Goal: Information Seeking & Learning: Check status

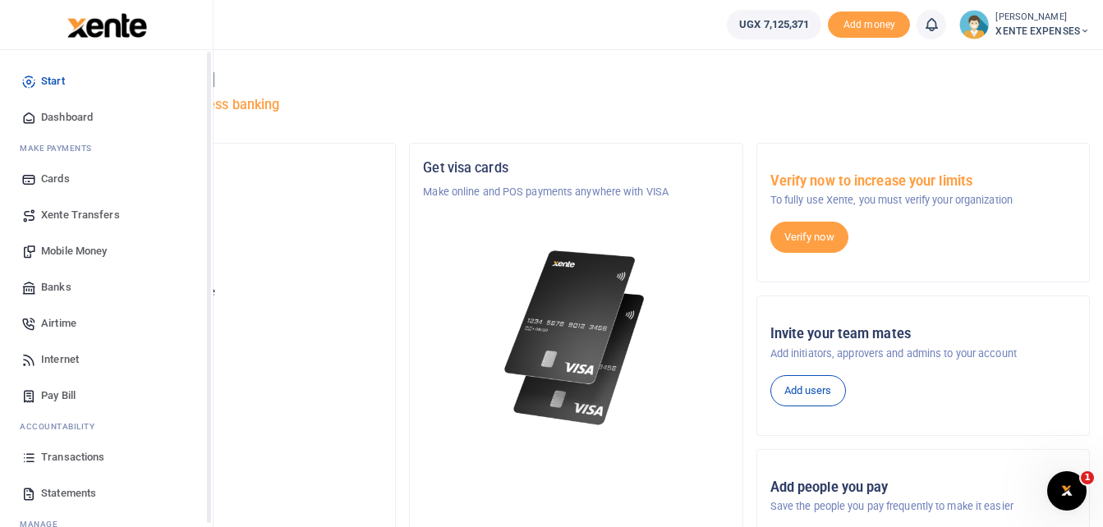
click at [81, 458] on span "Transactions" at bounding box center [72, 457] width 63 height 16
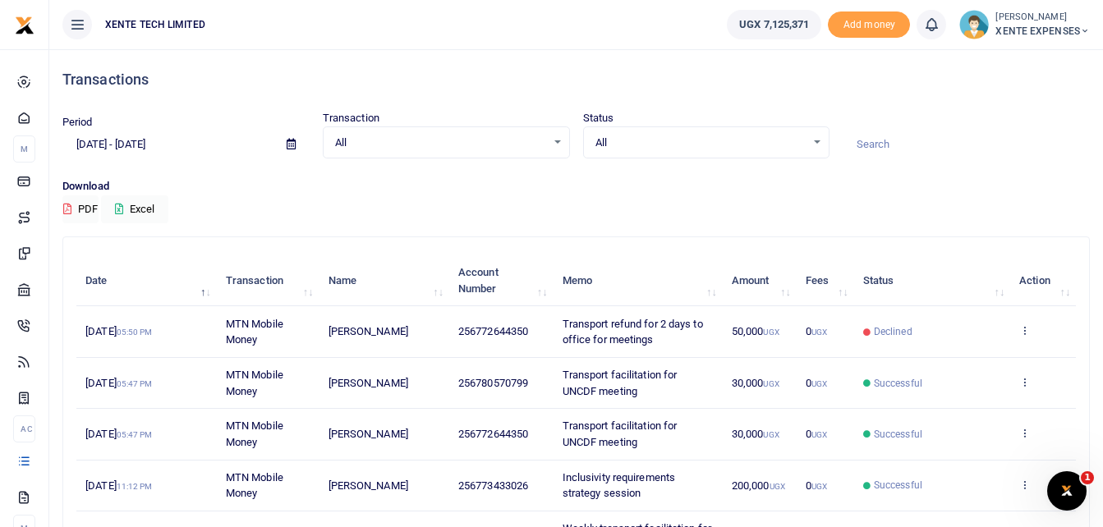
click at [870, 138] on input at bounding box center [966, 145] width 247 height 28
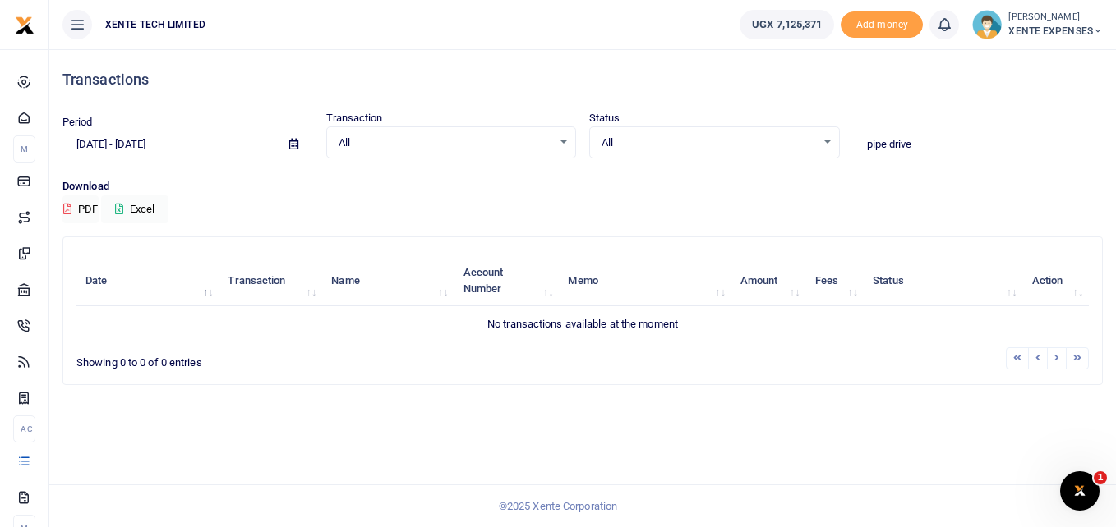
click at [948, 141] on input "pipe drive" at bounding box center [978, 145] width 251 height 28
type input "pipe drive"
click at [292, 144] on icon at bounding box center [293, 144] width 9 height 11
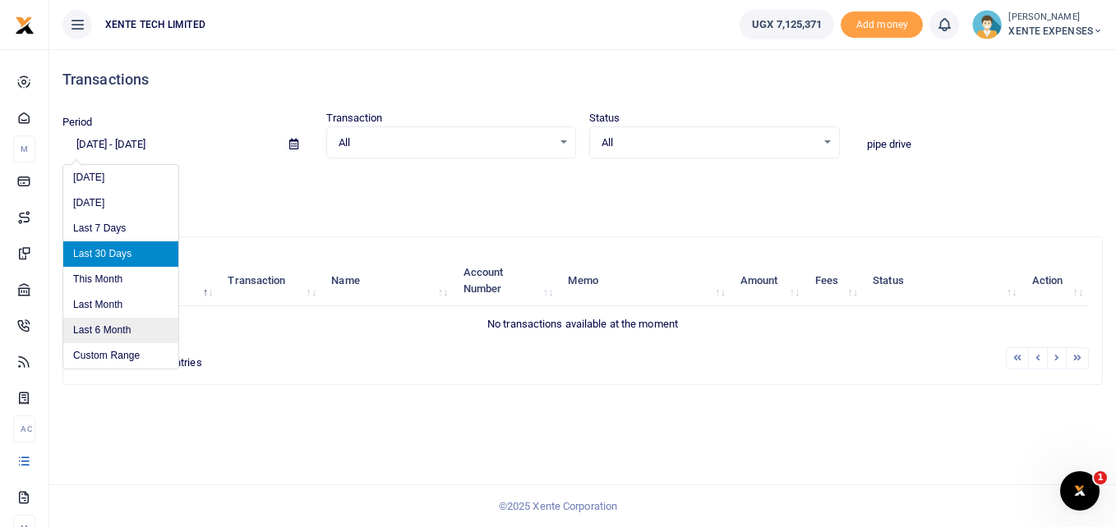
click at [131, 331] on li "Last 6 Month" at bounding box center [120, 330] width 115 height 25
type input "03/11/2025 - 09/11/2025"
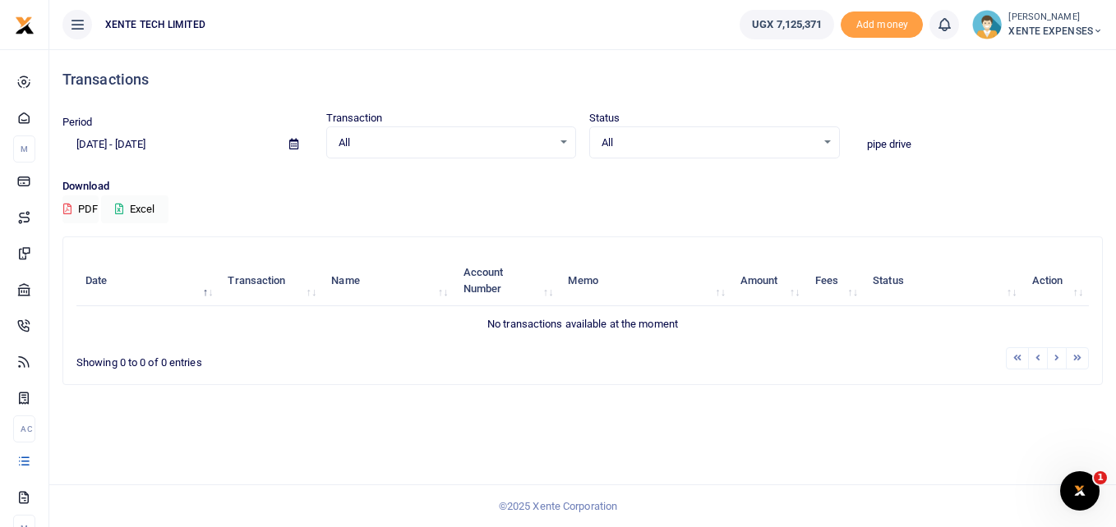
click at [951, 151] on input "pipe drive" at bounding box center [978, 145] width 251 height 28
